Goal: Task Accomplishment & Management: Use online tool/utility

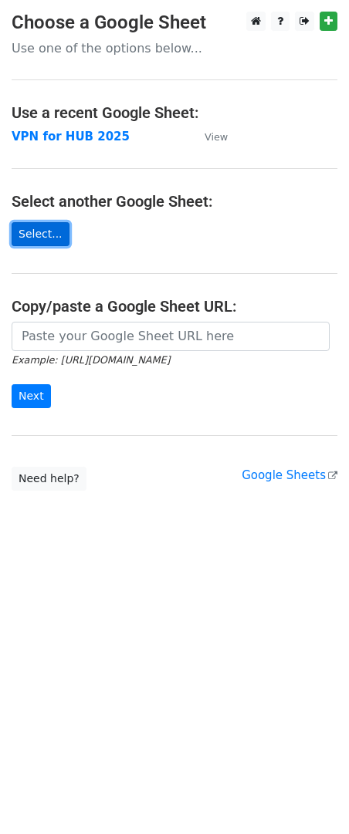
click at [35, 241] on link "Select..." at bounding box center [41, 234] width 58 height 24
click at [91, 136] on strong "VPN for HUB 2025" at bounding box center [71, 137] width 118 height 14
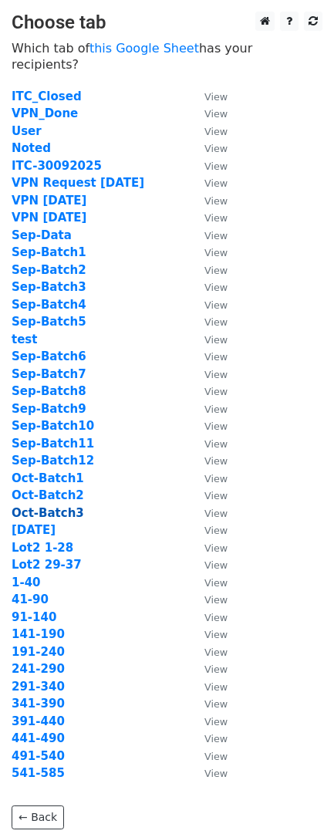
click at [66, 506] on strong "Oct-Batch3" at bounding box center [48, 513] width 72 height 14
